Goal: Task Accomplishment & Management: Manage account settings

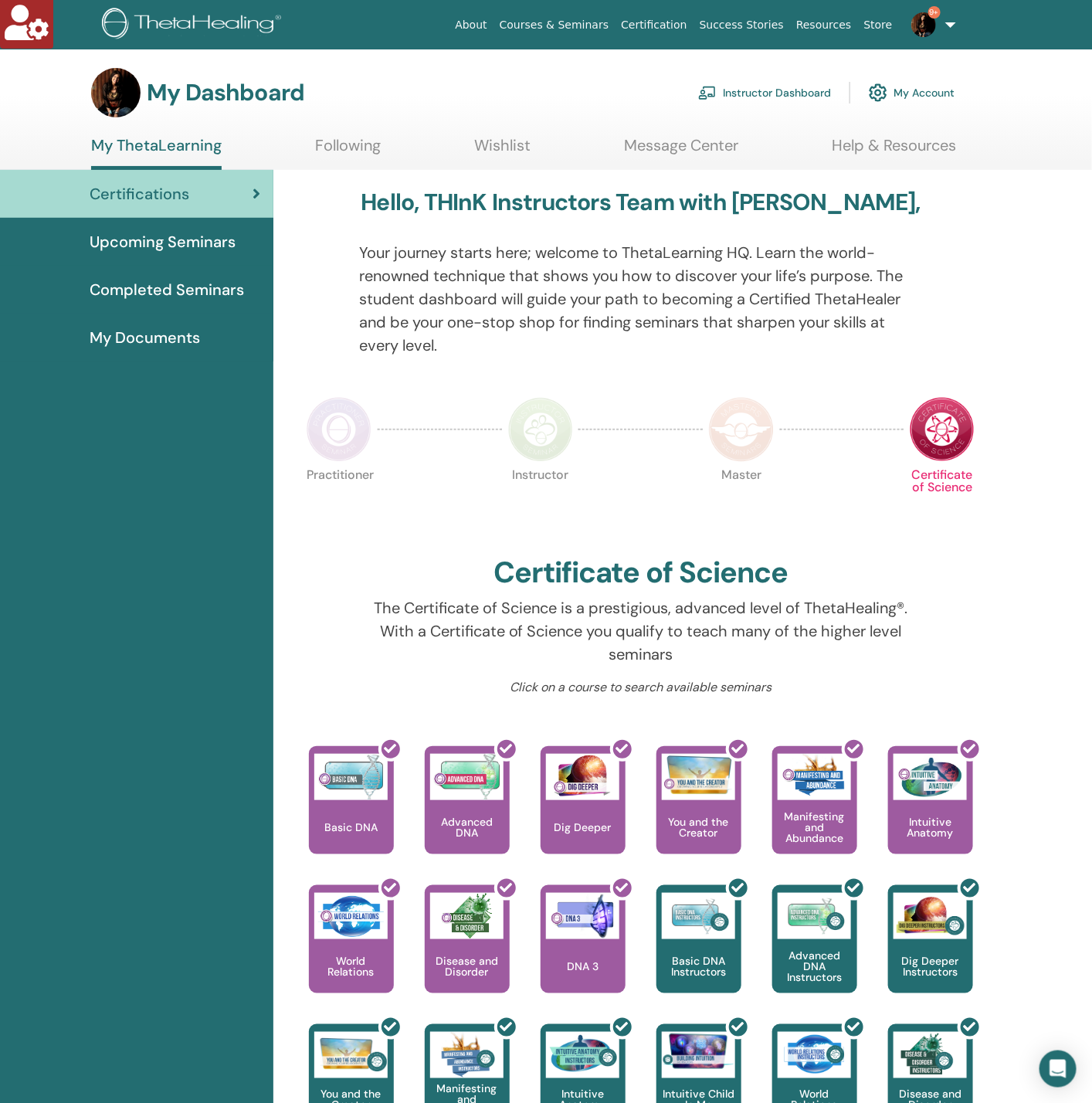
click at [811, 90] on link "Instructor Dashboard" at bounding box center [765, 93] width 133 height 34
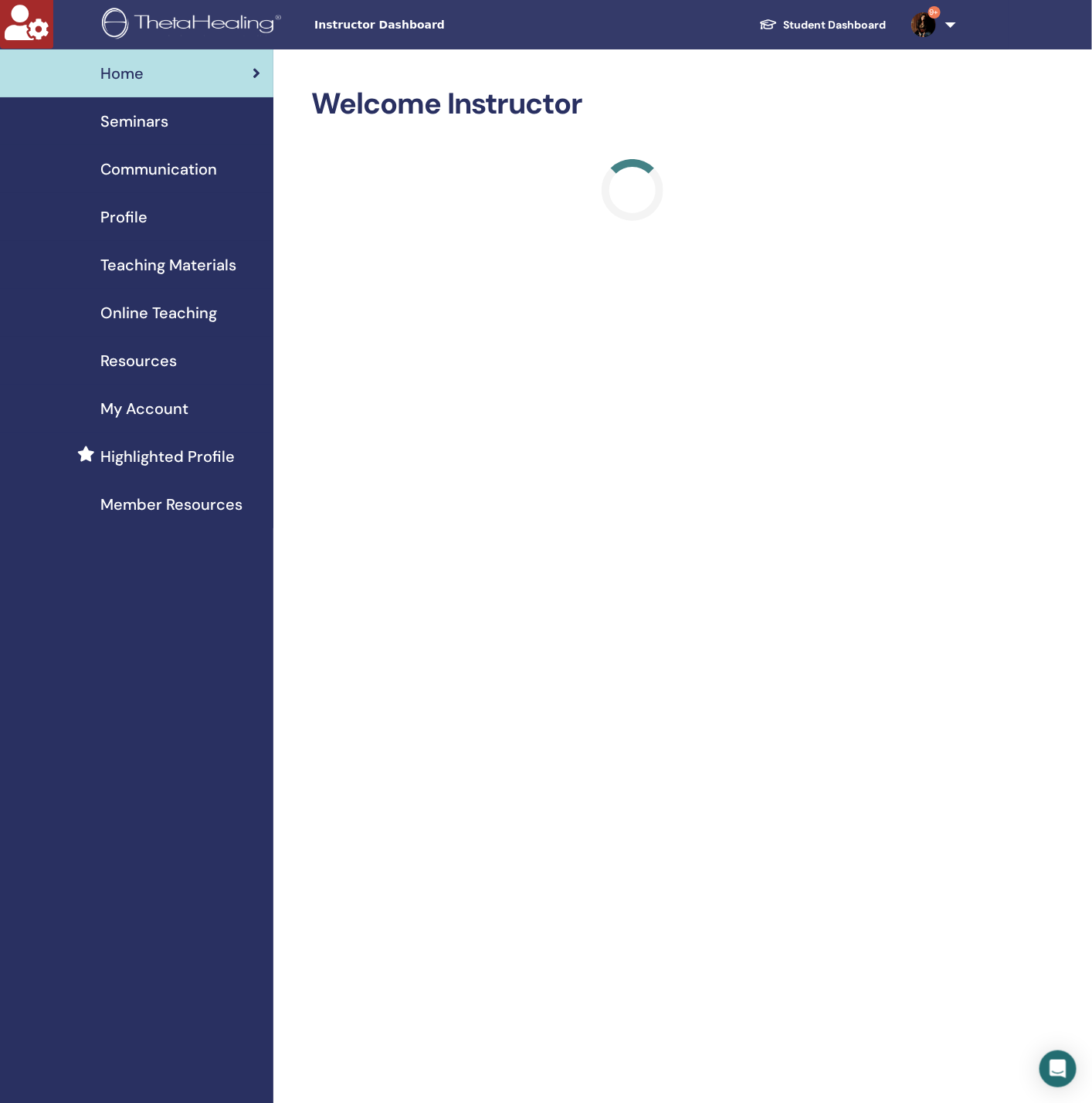
click at [131, 120] on span "Seminars" at bounding box center [134, 121] width 68 height 24
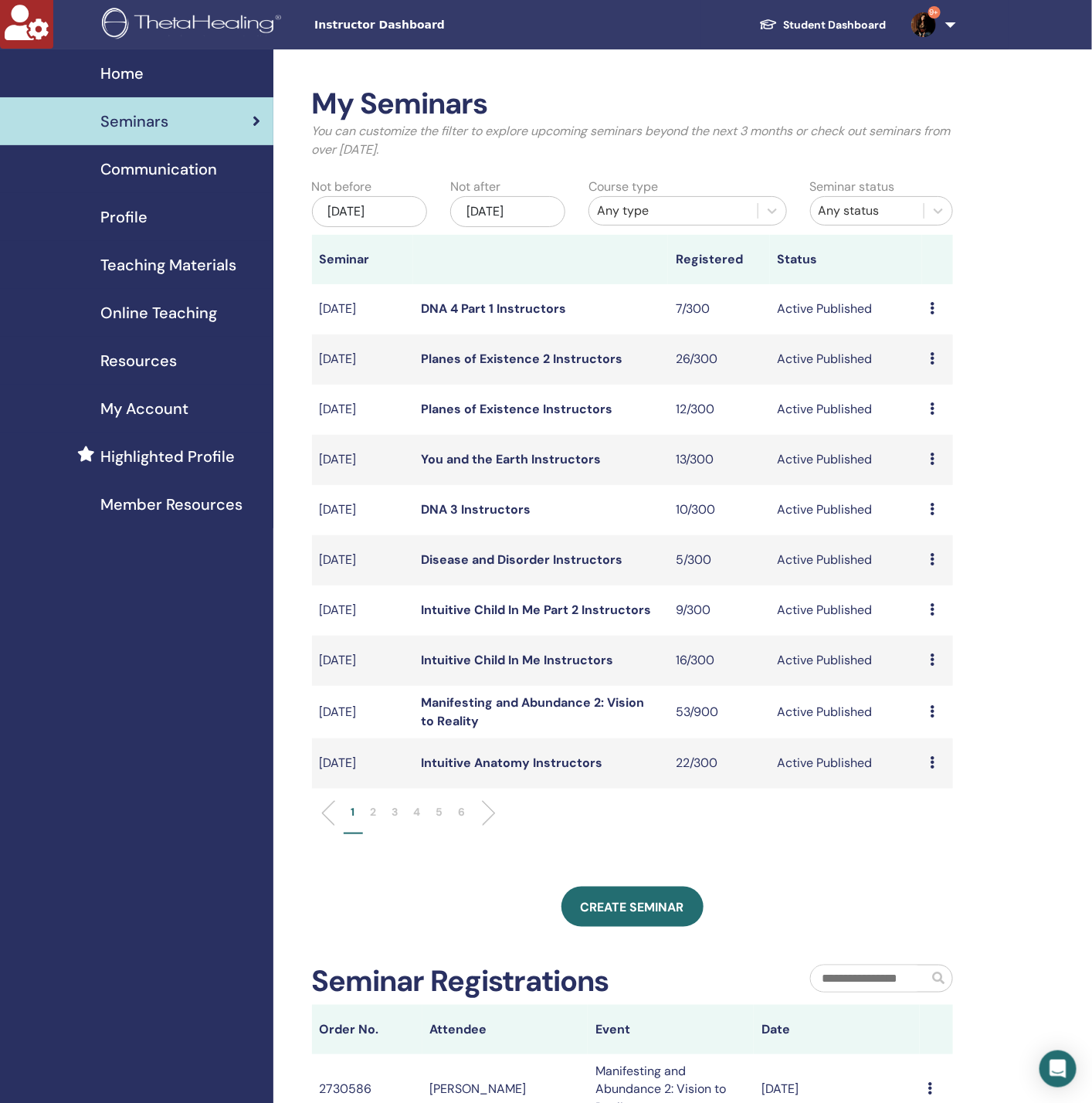
click at [516, 200] on div "Dec/27, 2025" at bounding box center [507, 211] width 115 height 31
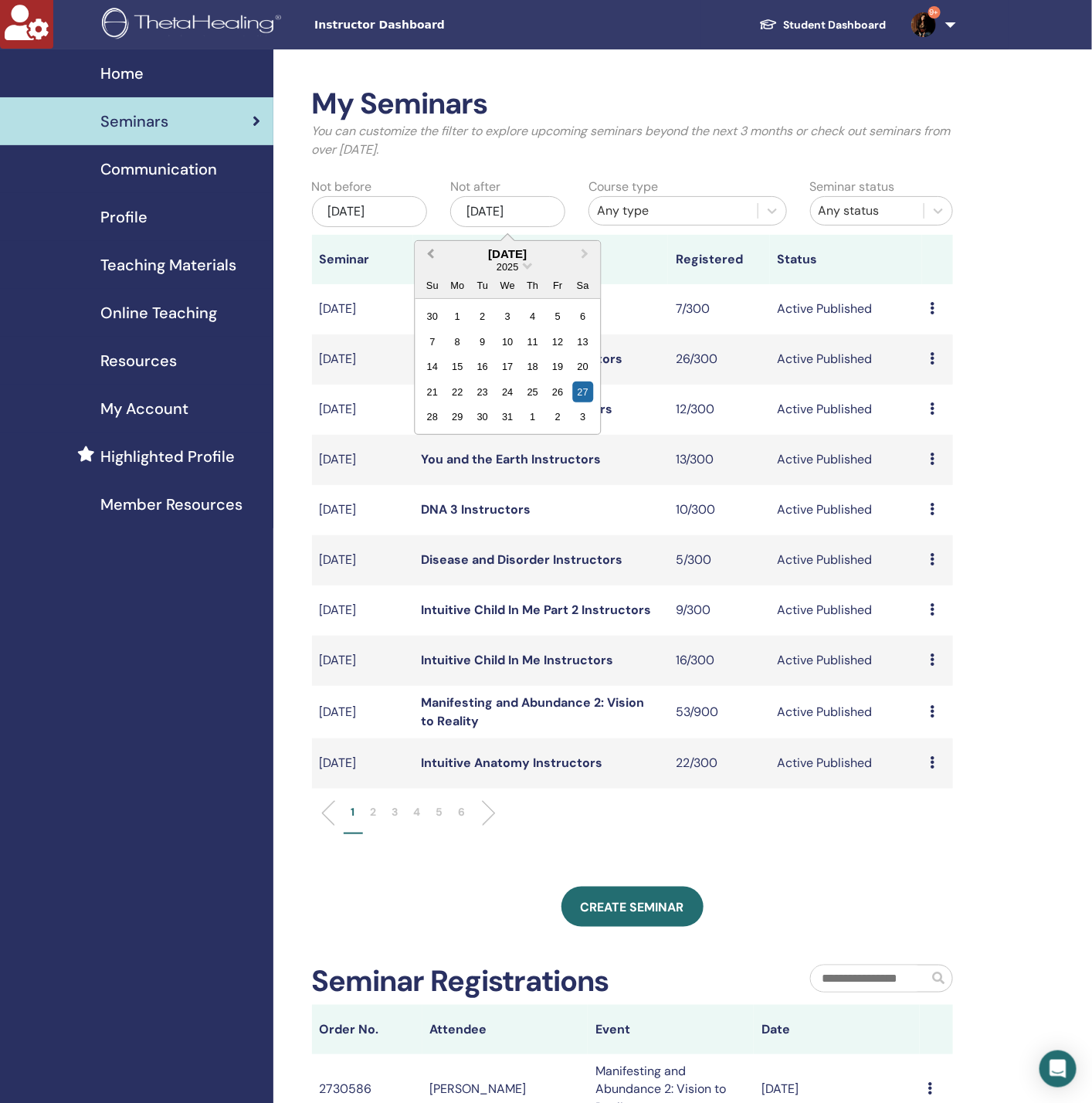
click at [426, 249] on button "Previous Month" at bounding box center [428, 254] width 24 height 24
click at [500, 418] on div "1" at bounding box center [507, 416] width 21 height 21
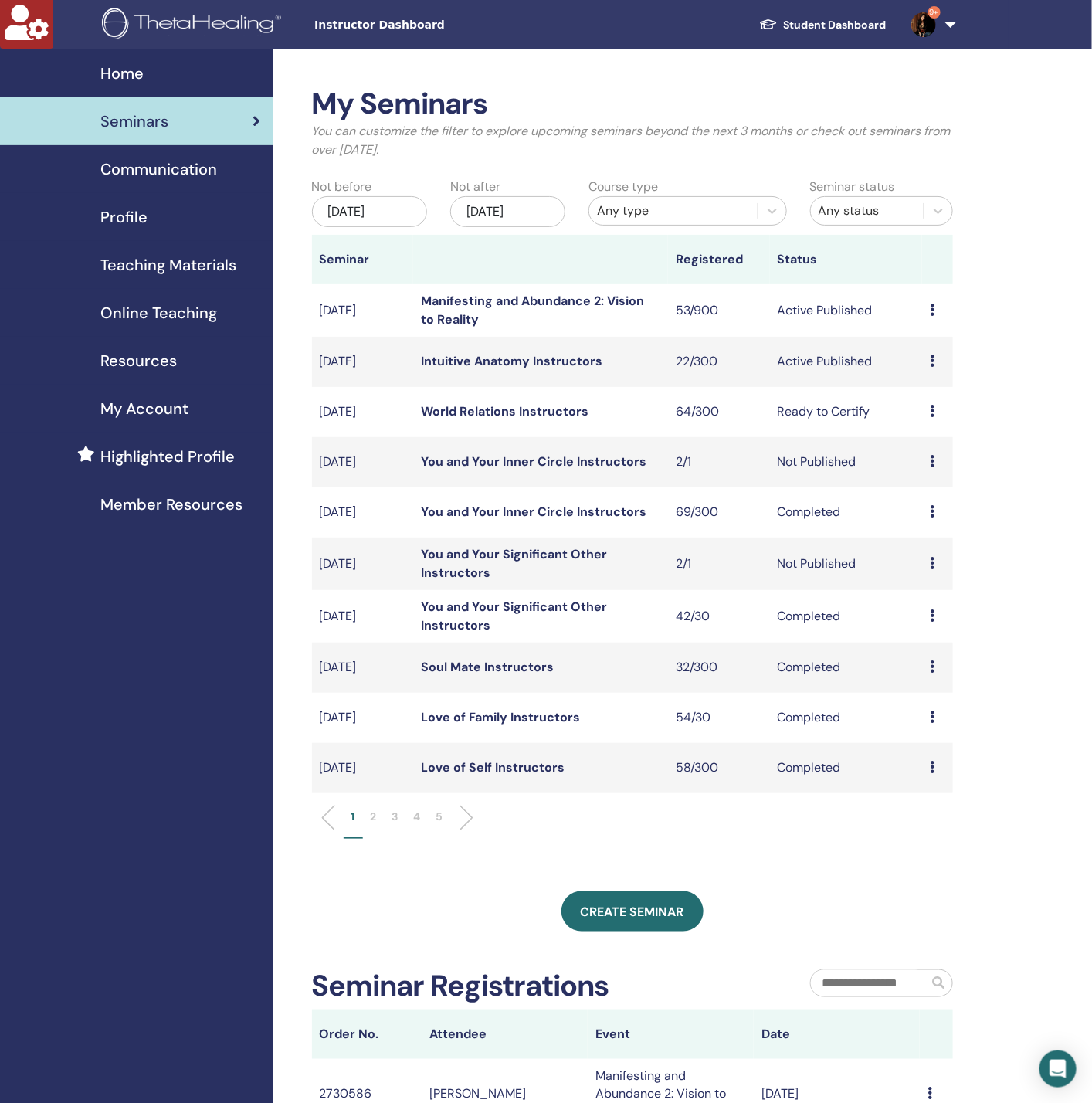
click at [484, 305] on link "Manifesting and Abundance 2: Vision to Reality" at bounding box center [533, 309] width 223 height 35
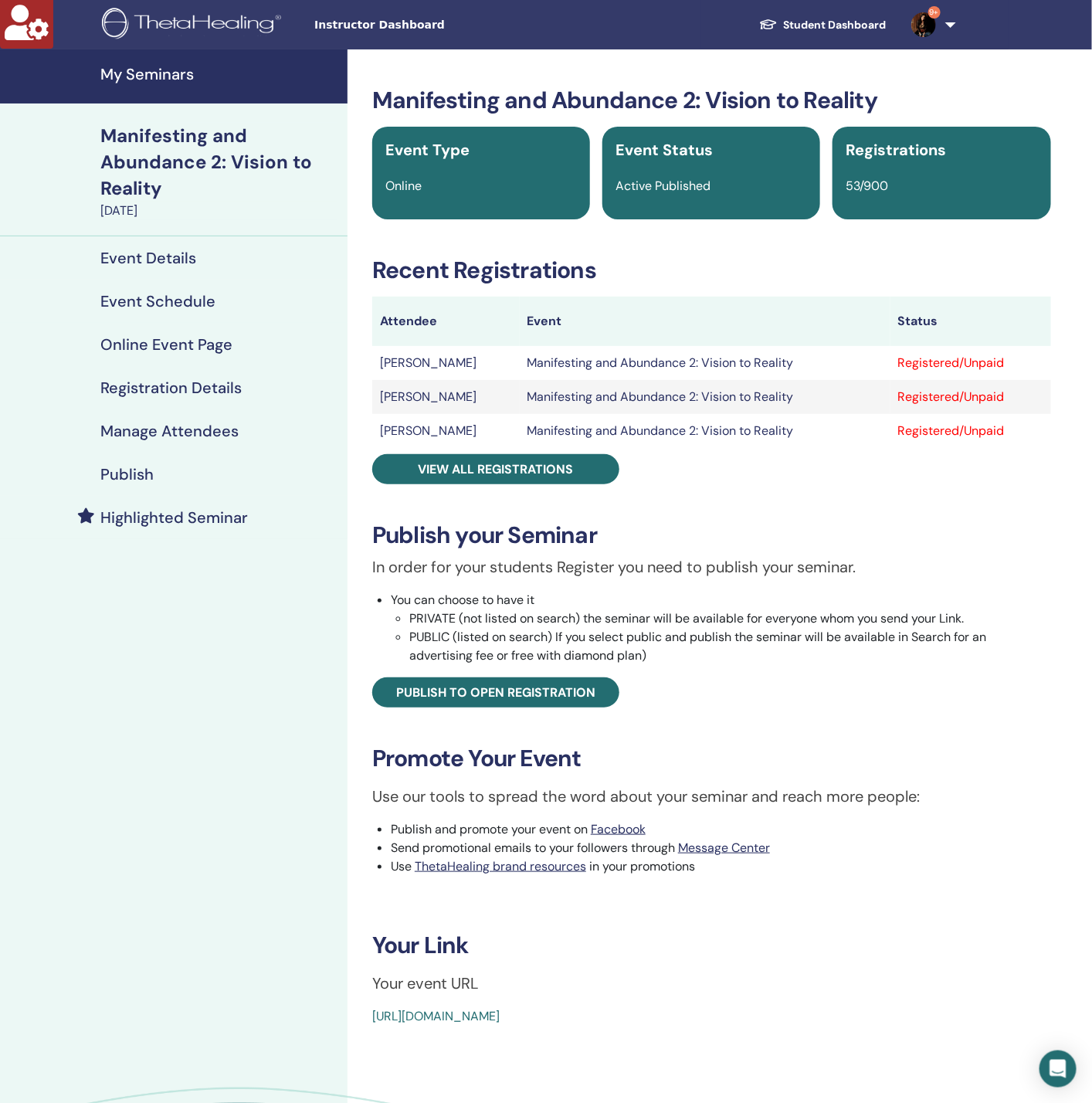
click at [206, 420] on link "Manage Attendees" at bounding box center [174, 431] width 348 height 43
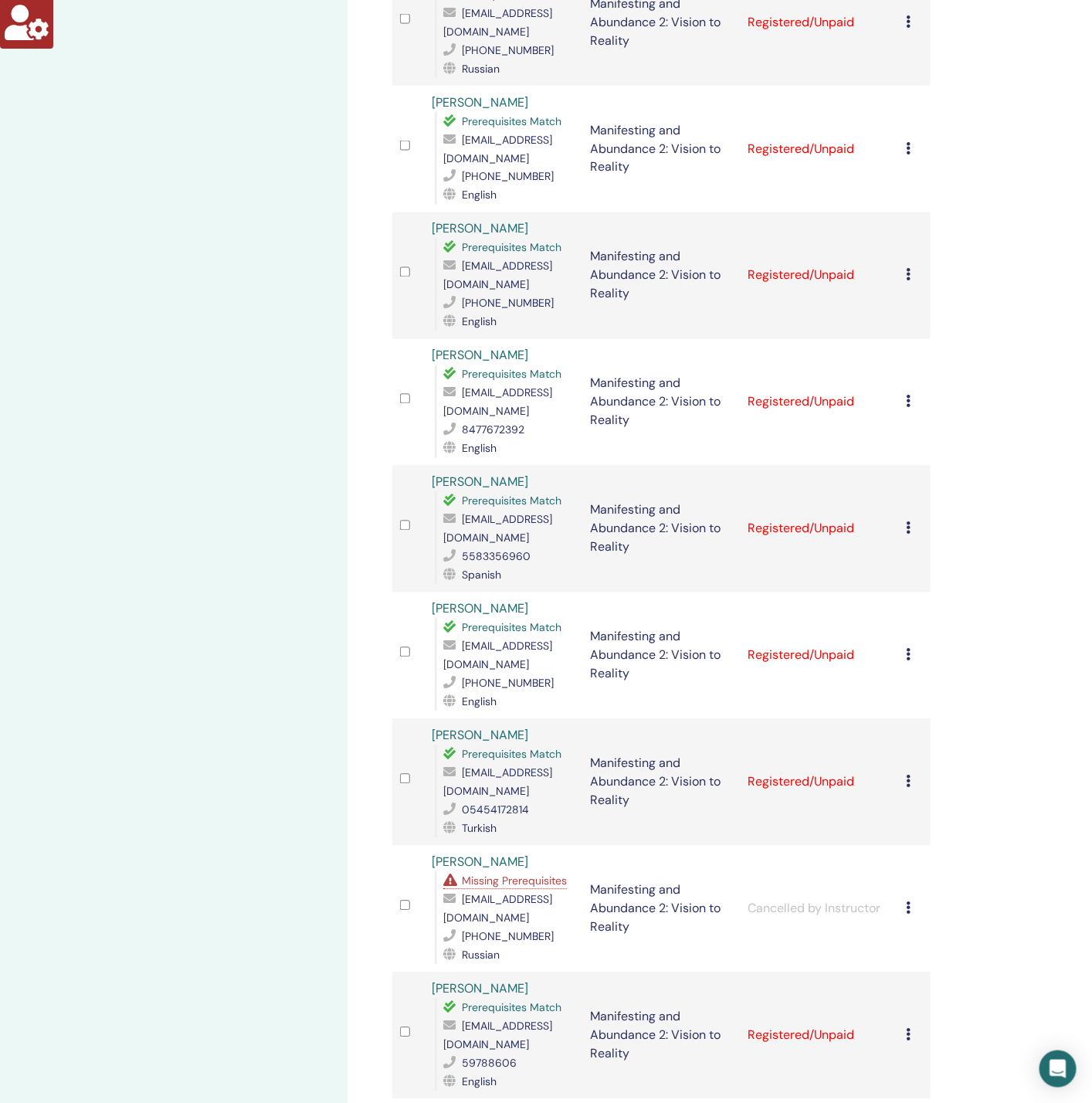
scroll to position [1275, 0]
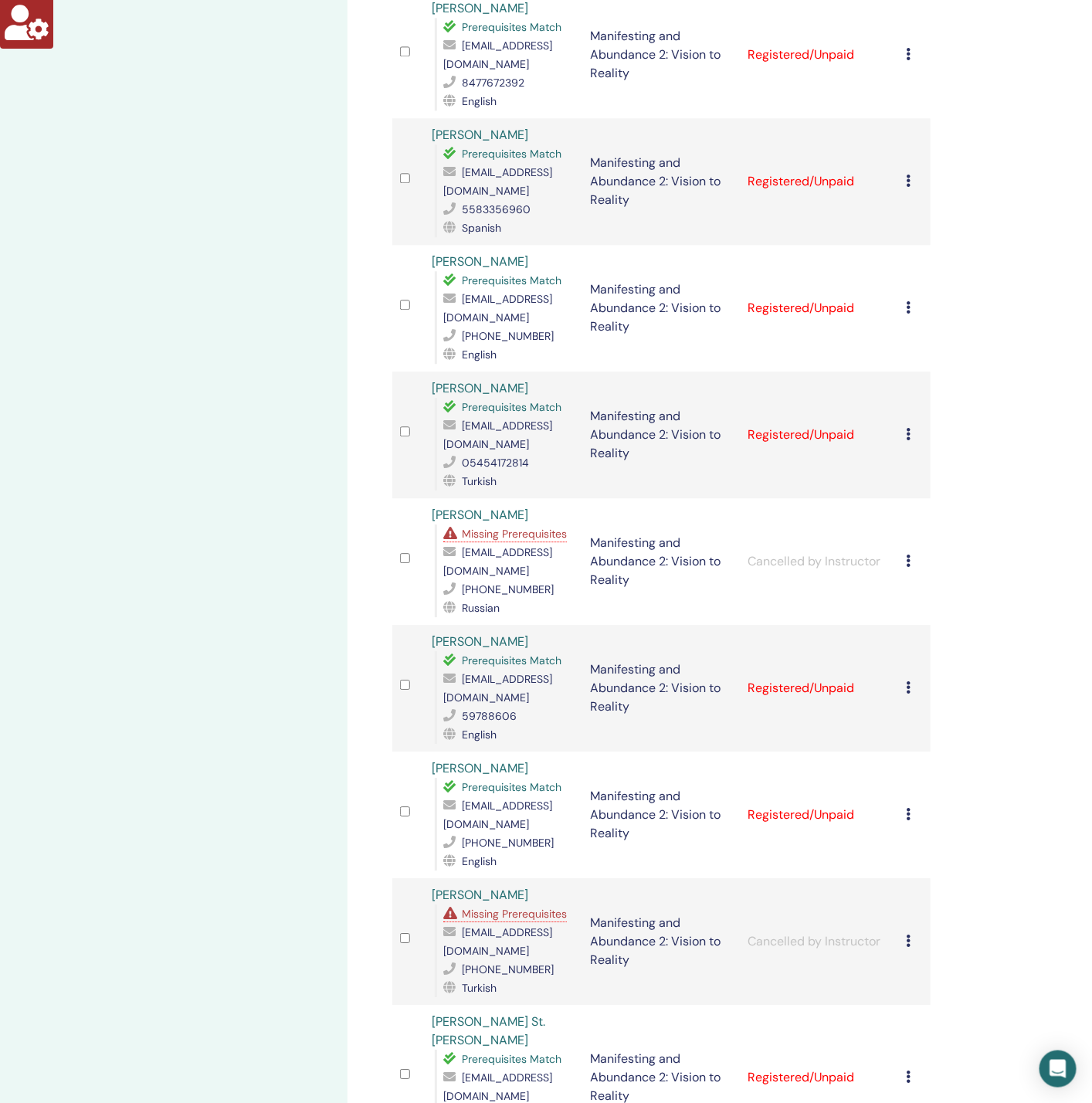
click at [524, 925] on span "[EMAIL_ADDRESS][DOMAIN_NAME]" at bounding box center [497, 941] width 109 height 33
copy span "[EMAIL_ADDRESS][DOMAIN_NAME]"
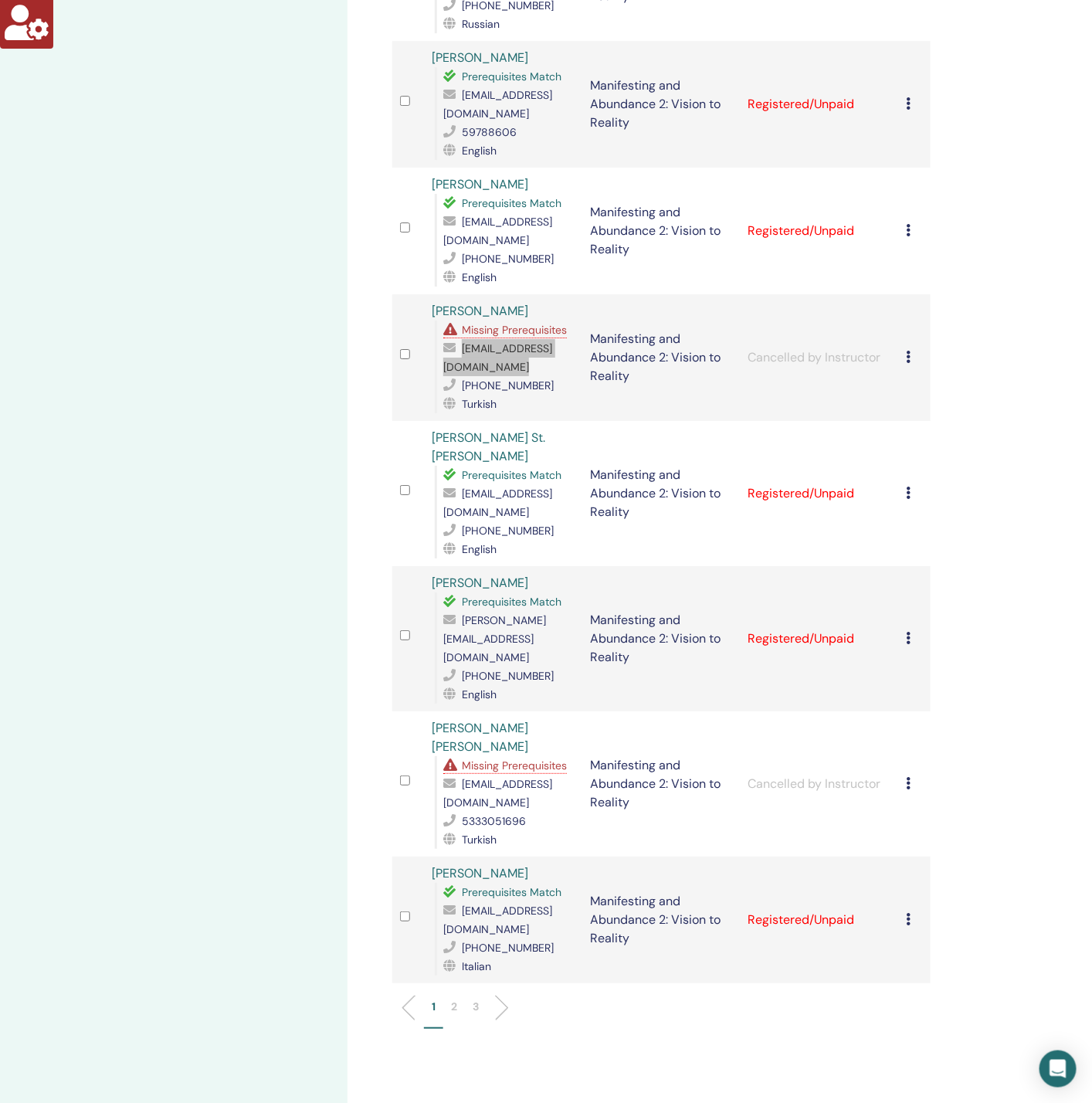
scroll to position [1970, 0]
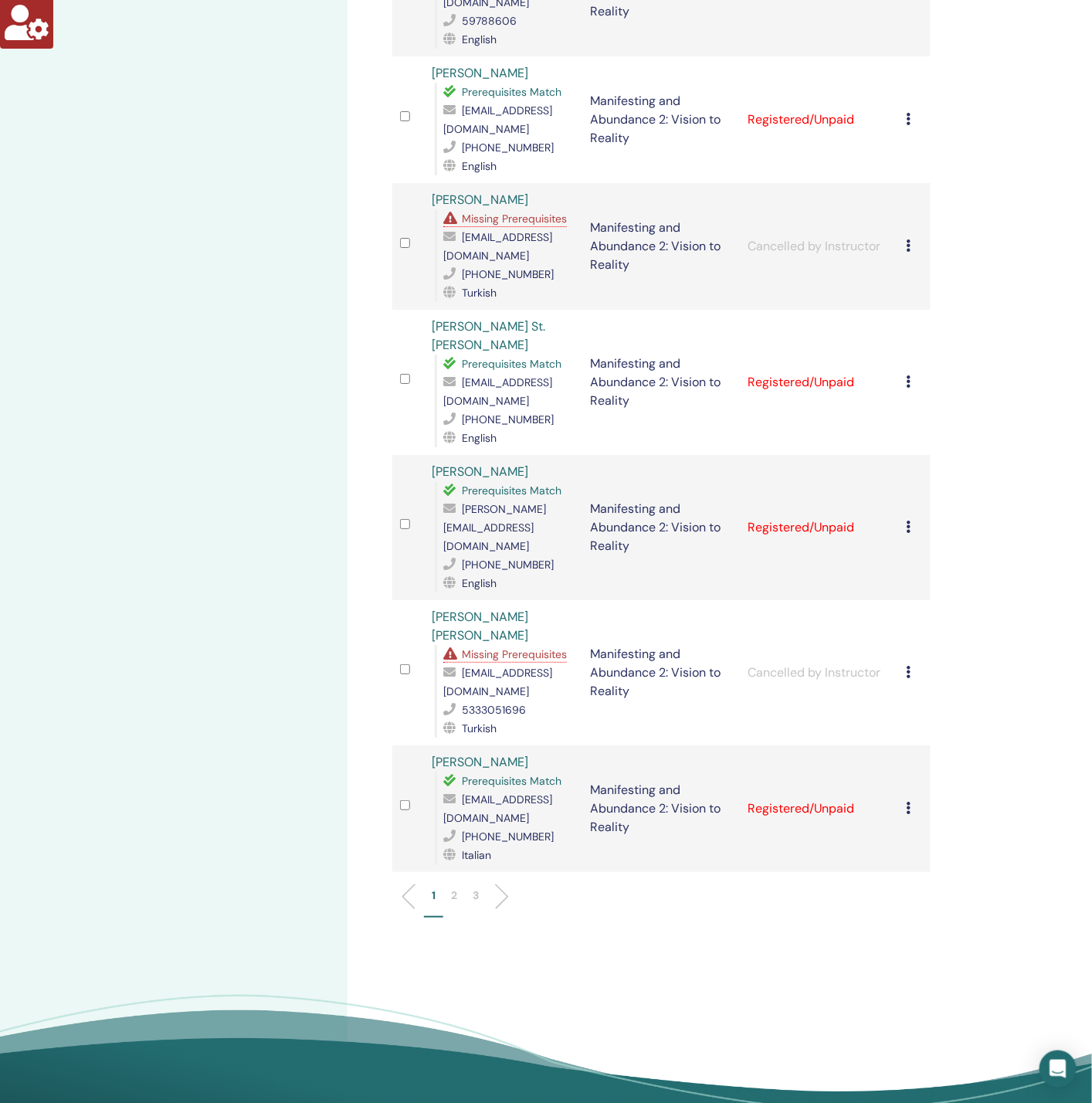
click at [510, 666] on span "[EMAIL_ADDRESS][DOMAIN_NAME]" at bounding box center [497, 682] width 109 height 33
copy span "[EMAIL_ADDRESS][DOMAIN_NAME]"
click at [451, 887] on p "2" at bounding box center [453, 895] width 6 height 16
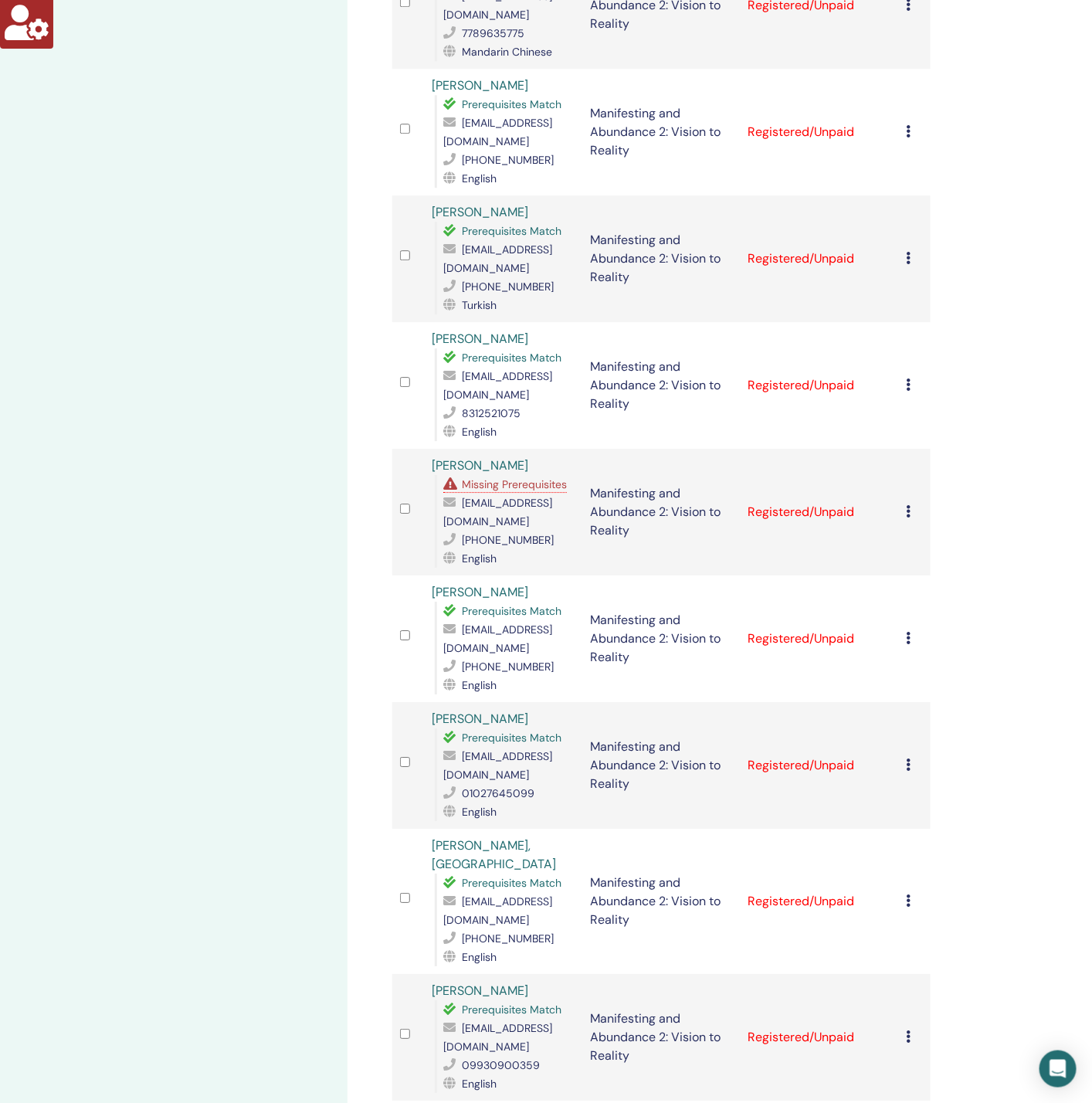
scroll to position [1275, 0]
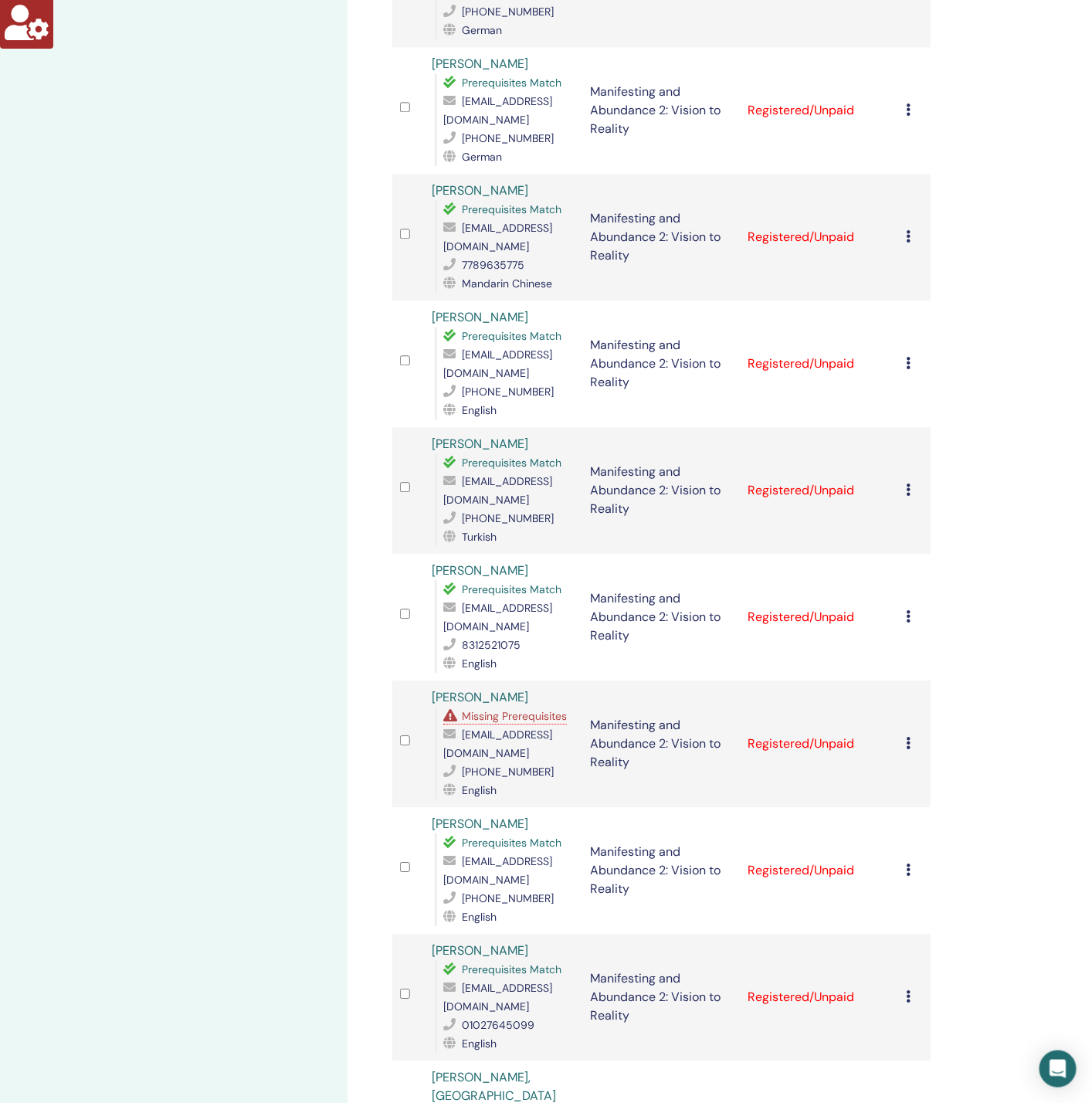
click at [506, 728] on span "[EMAIL_ADDRESS][DOMAIN_NAME]" at bounding box center [497, 744] width 109 height 33
copy span "[EMAIL_ADDRESS][DOMAIN_NAME]"
click at [271, 728] on div "My Seminars Manifesting and Abundance 2: Vision to Reality [DATE] Event Details…" at bounding box center [174, 337] width 348 height 3125
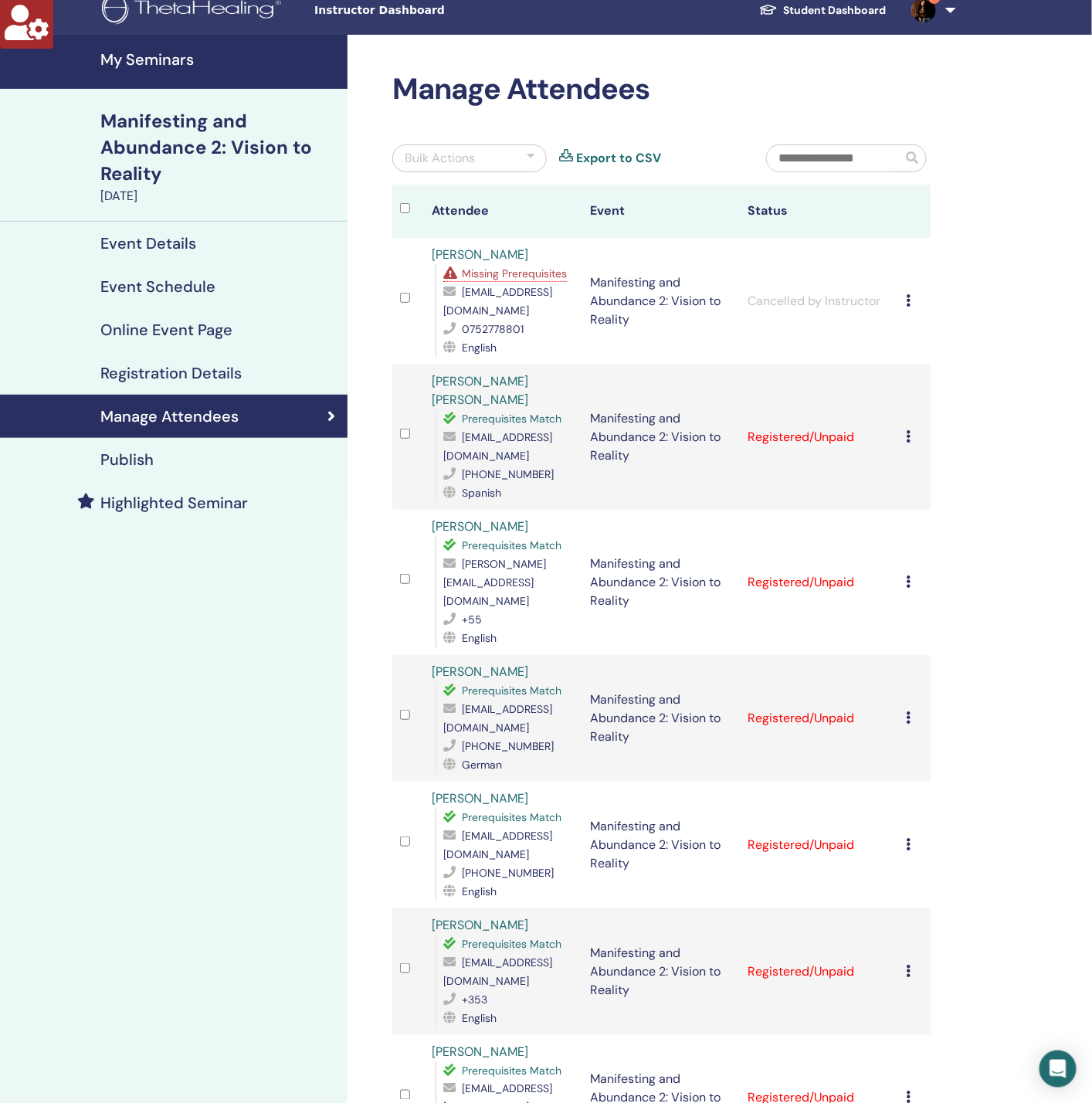
scroll to position [0, 0]
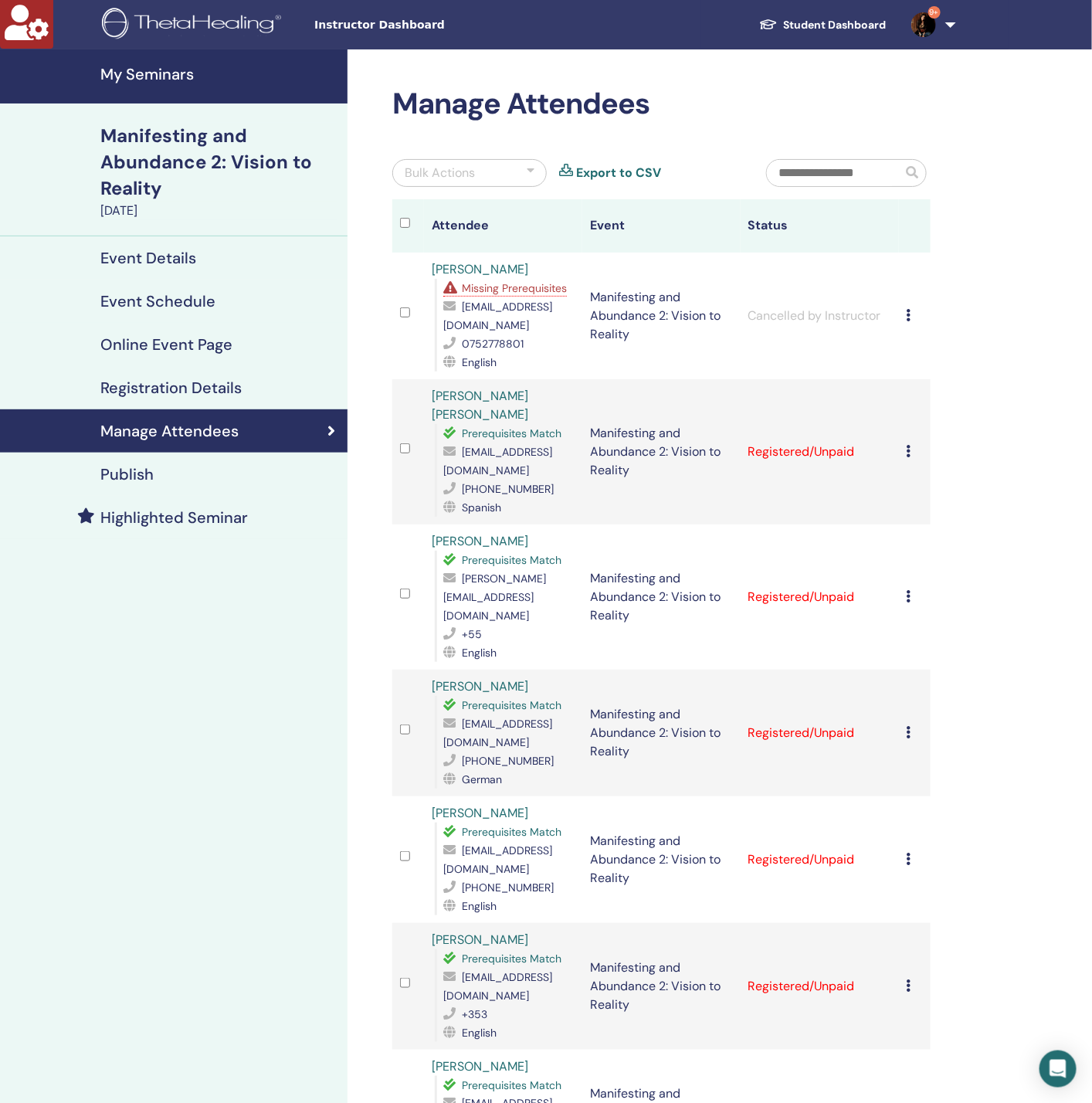
click at [510, 326] on span "[EMAIL_ADDRESS][DOMAIN_NAME]" at bounding box center [497, 316] width 109 height 33
copy span "[EMAIL_ADDRESS][DOMAIN_NAME]"
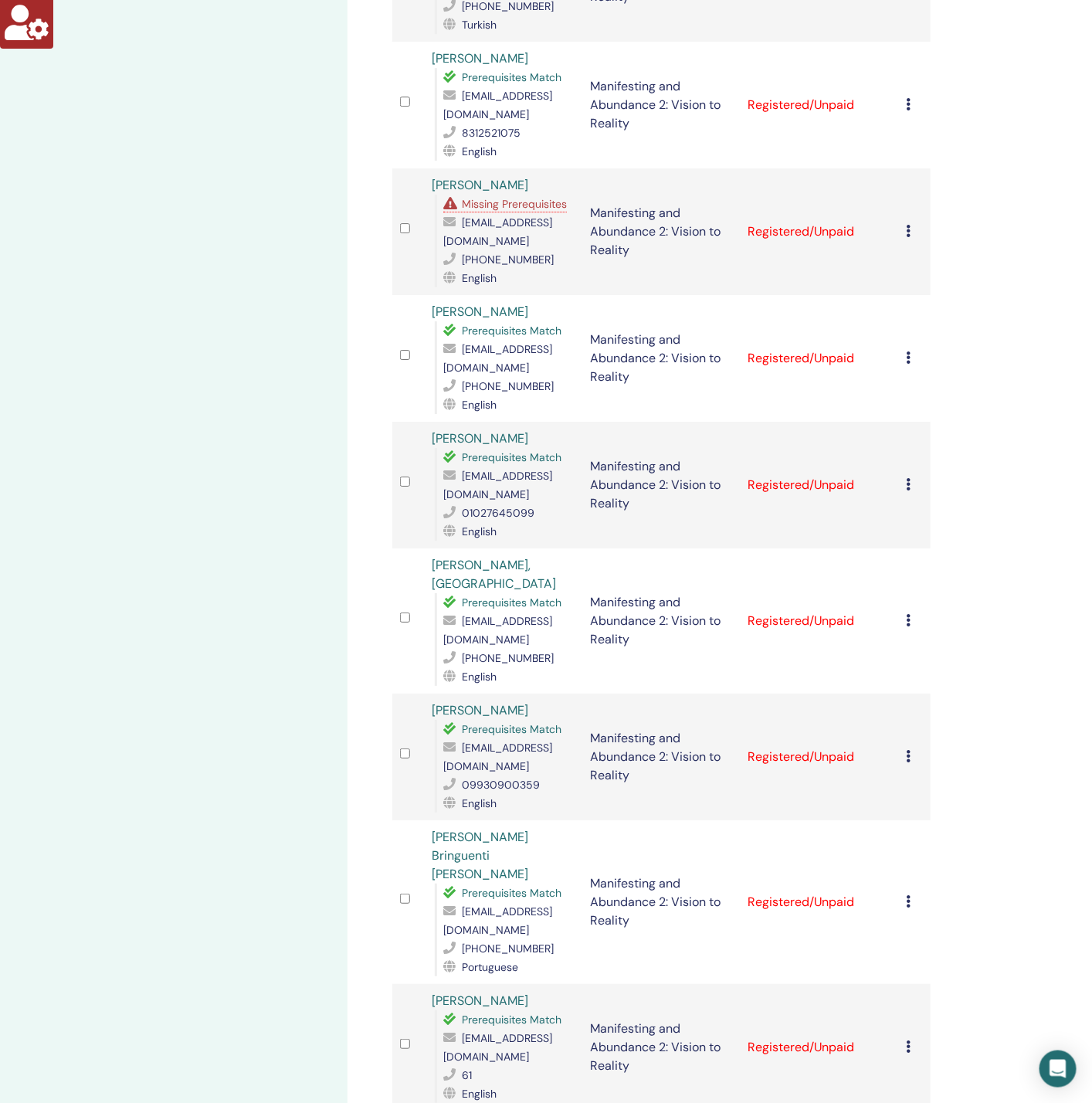
scroll to position [1854, 0]
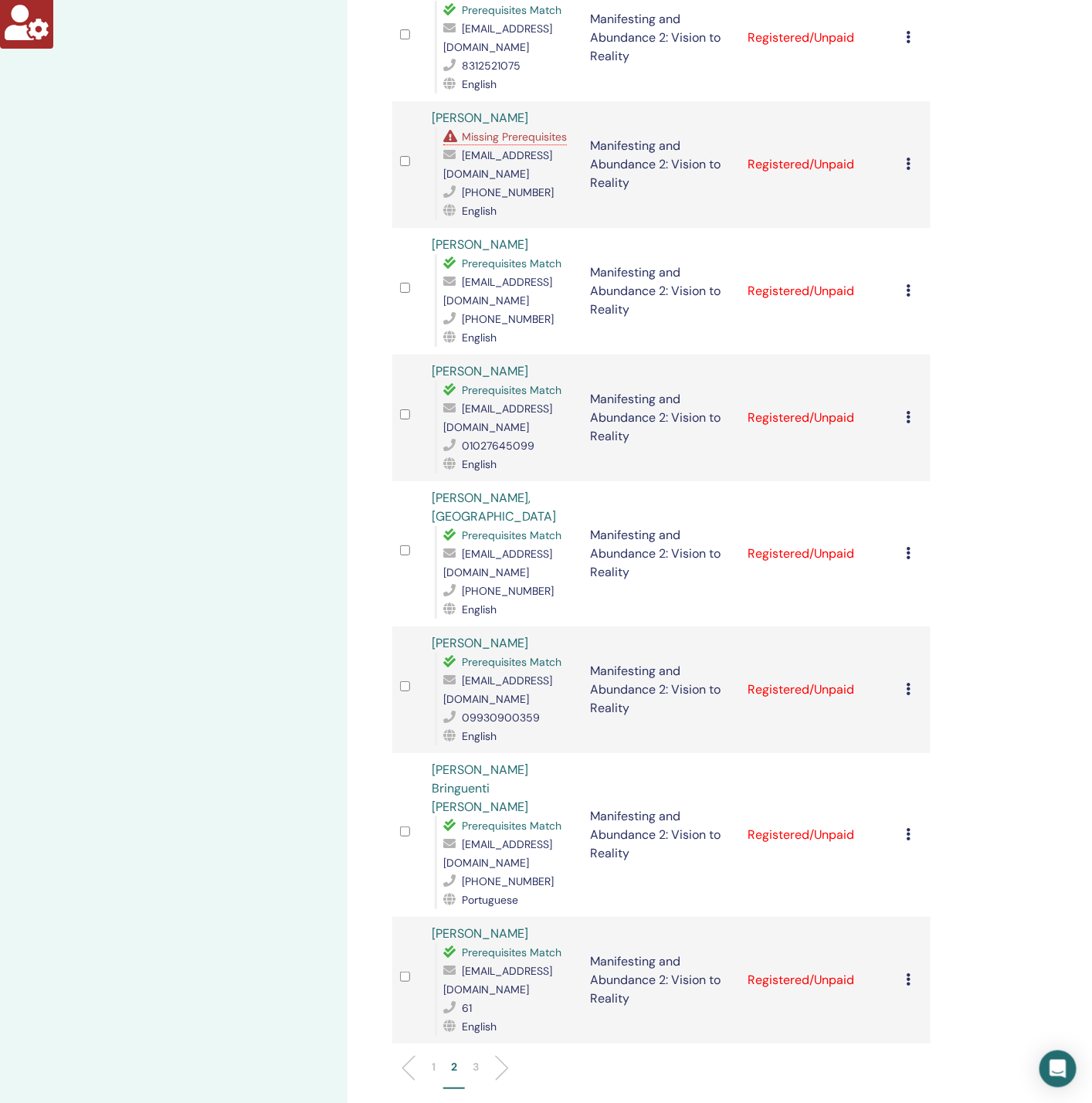
click at [475, 1059] on p "3" at bounding box center [475, 1067] width 6 height 16
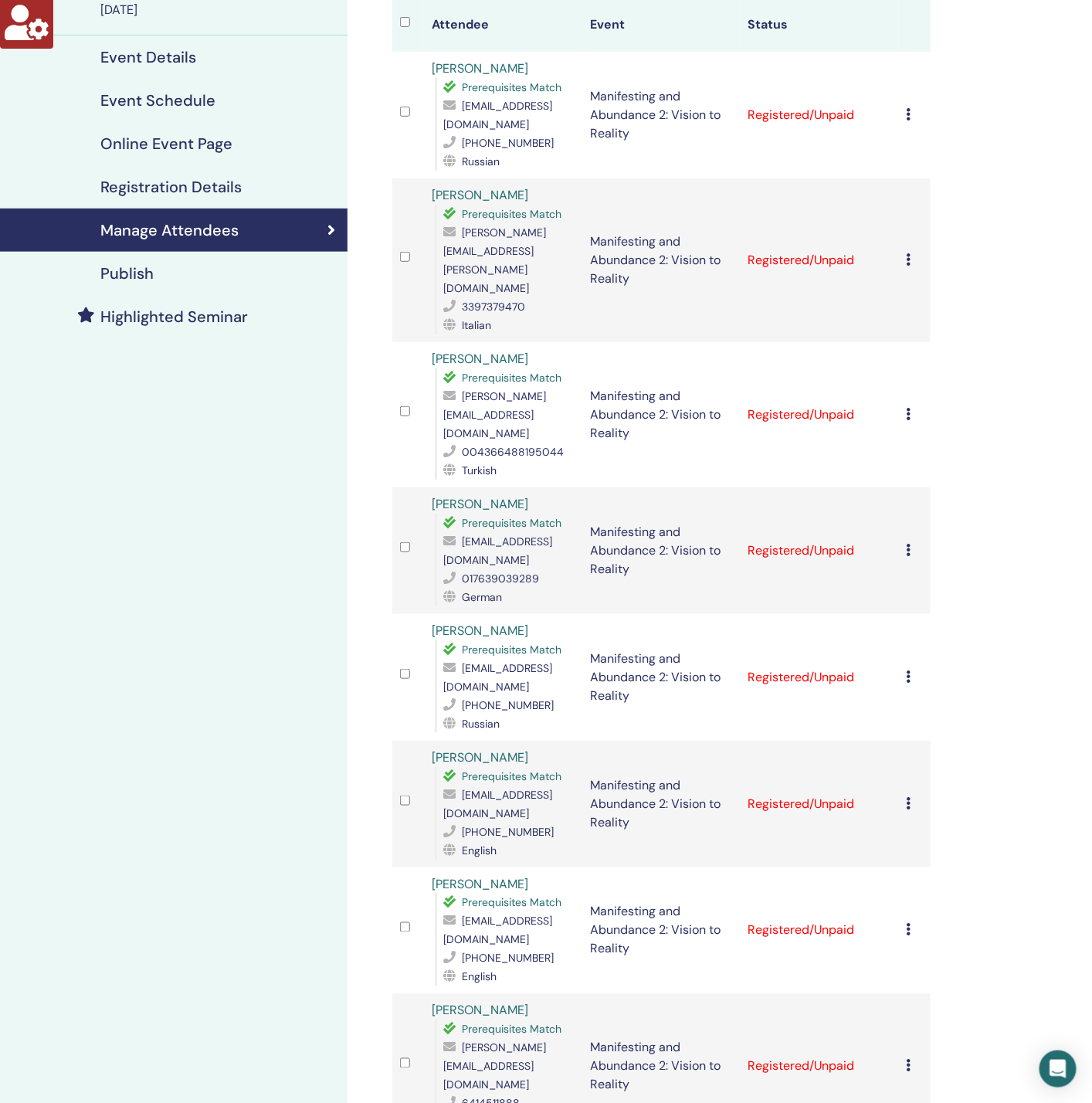
scroll to position [0, 0]
